Goal: Task Accomplishment & Management: Complete application form

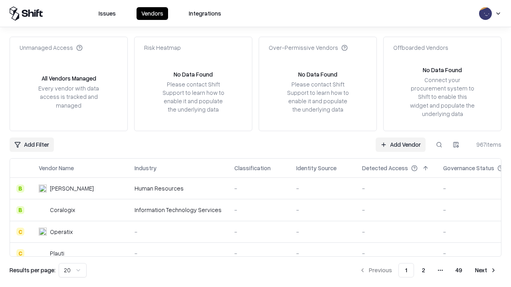
click at [400, 144] on link "Add Vendor" at bounding box center [401, 145] width 50 height 14
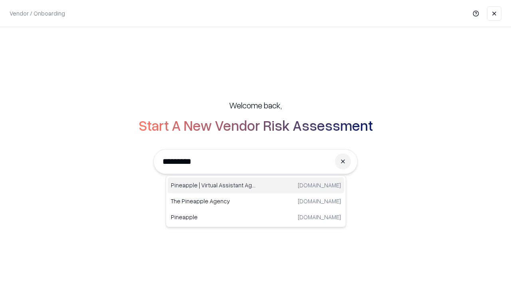
click at [256, 186] on div "Pineapple | Virtual Assistant Agency [DOMAIN_NAME]" at bounding box center [256, 186] width 176 height 16
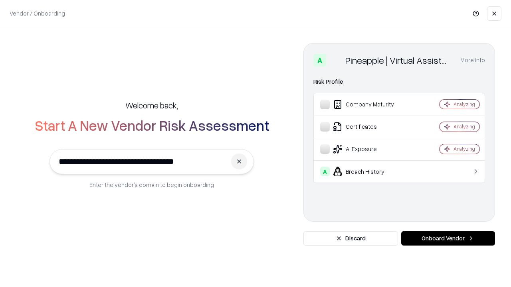
type input "**********"
click at [448, 239] on button "Onboard Vendor" at bounding box center [448, 238] width 94 height 14
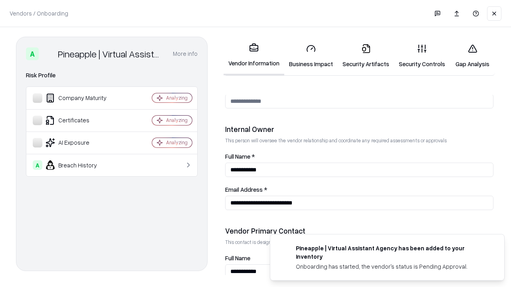
scroll to position [413, 0]
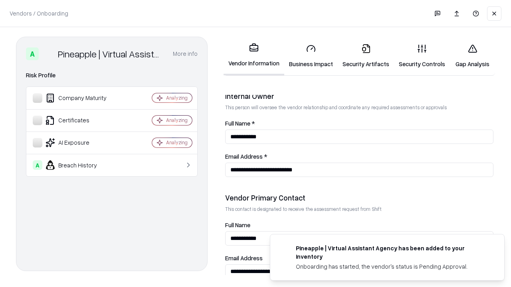
click at [311, 56] on link "Business Impact" at bounding box center [310, 56] width 53 height 37
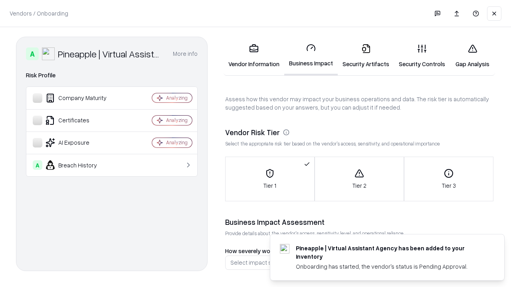
click at [366, 56] on link "Security Artifacts" at bounding box center [366, 56] width 56 height 37
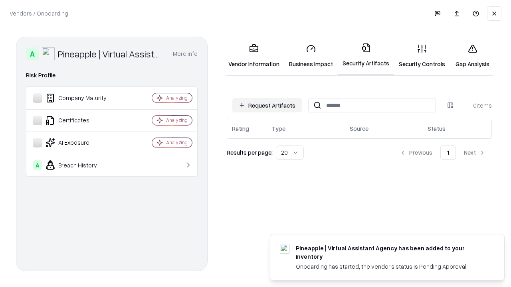
click at [267, 105] on button "Request Artifacts" at bounding box center [266, 105] width 69 height 14
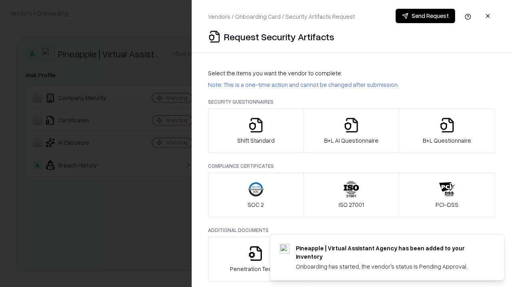
click at [255, 131] on icon "button" at bounding box center [256, 125] width 16 height 16
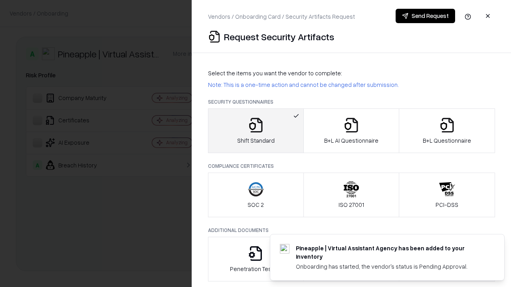
click at [425, 16] on button "Send Request" at bounding box center [425, 16] width 59 height 14
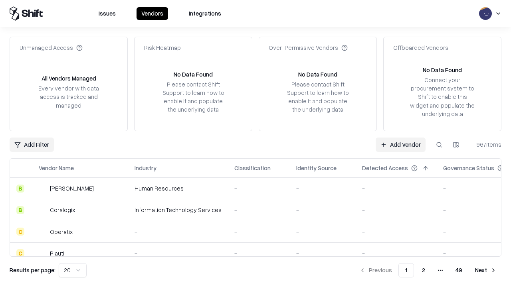
click at [439, 144] on button at bounding box center [439, 145] width 14 height 14
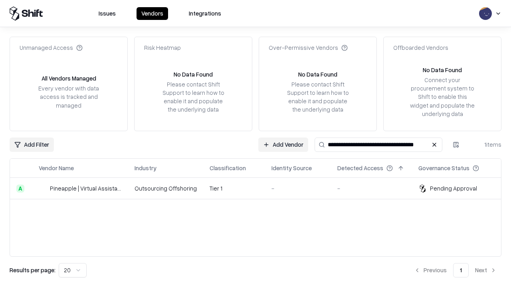
type input "**********"
click at [260, 188] on td "Tier 1" at bounding box center [234, 189] width 62 height 22
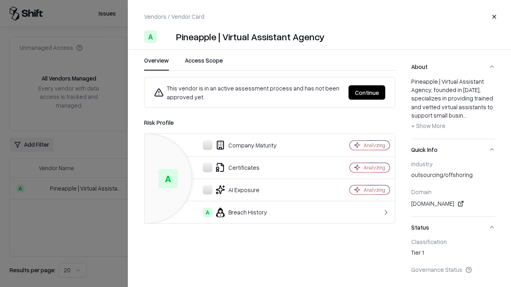
click at [367, 93] on button "Continue" at bounding box center [366, 92] width 37 height 14
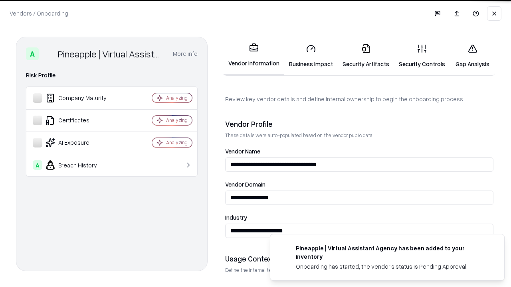
click at [366, 56] on link "Security Artifacts" at bounding box center [366, 56] width 56 height 37
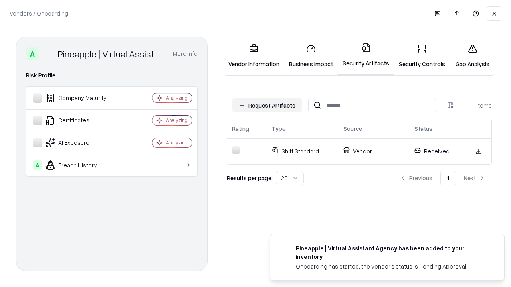
click at [472, 56] on link "Gap Analysis" at bounding box center [472, 56] width 45 height 37
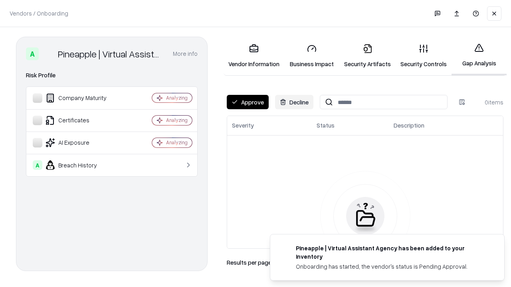
click at [247, 102] on button "Approve" at bounding box center [248, 102] width 42 height 14
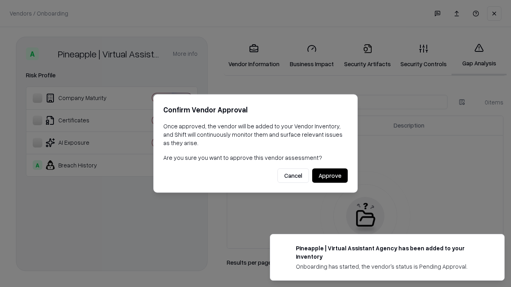
click at [330, 176] on button "Approve" at bounding box center [330, 176] width 36 height 14
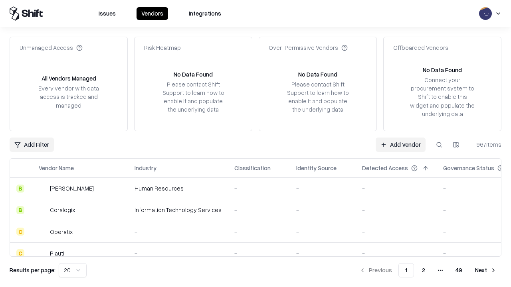
type input "**********"
click at [400, 144] on link "Add Vendor" at bounding box center [401, 145] width 50 height 14
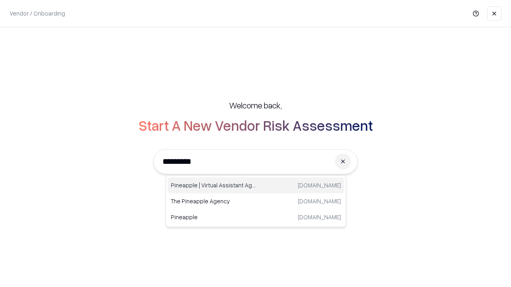
click at [256, 186] on div "Pineapple | Virtual Assistant Agency [DOMAIN_NAME]" at bounding box center [256, 186] width 176 height 16
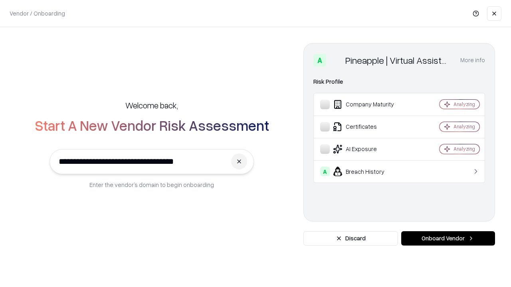
type input "**********"
click at [448, 239] on button "Onboard Vendor" at bounding box center [448, 238] width 94 height 14
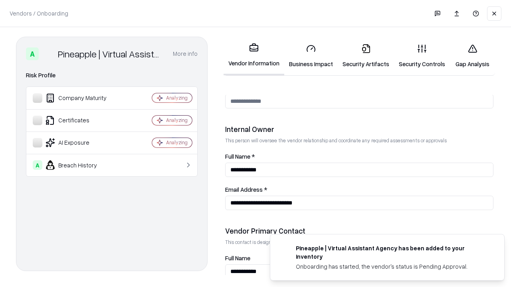
scroll to position [413, 0]
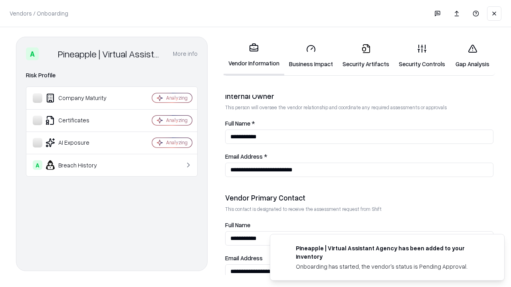
click at [472, 56] on link "Gap Analysis" at bounding box center [472, 56] width 45 height 37
